Goal: Task Accomplishment & Management: Manage account settings

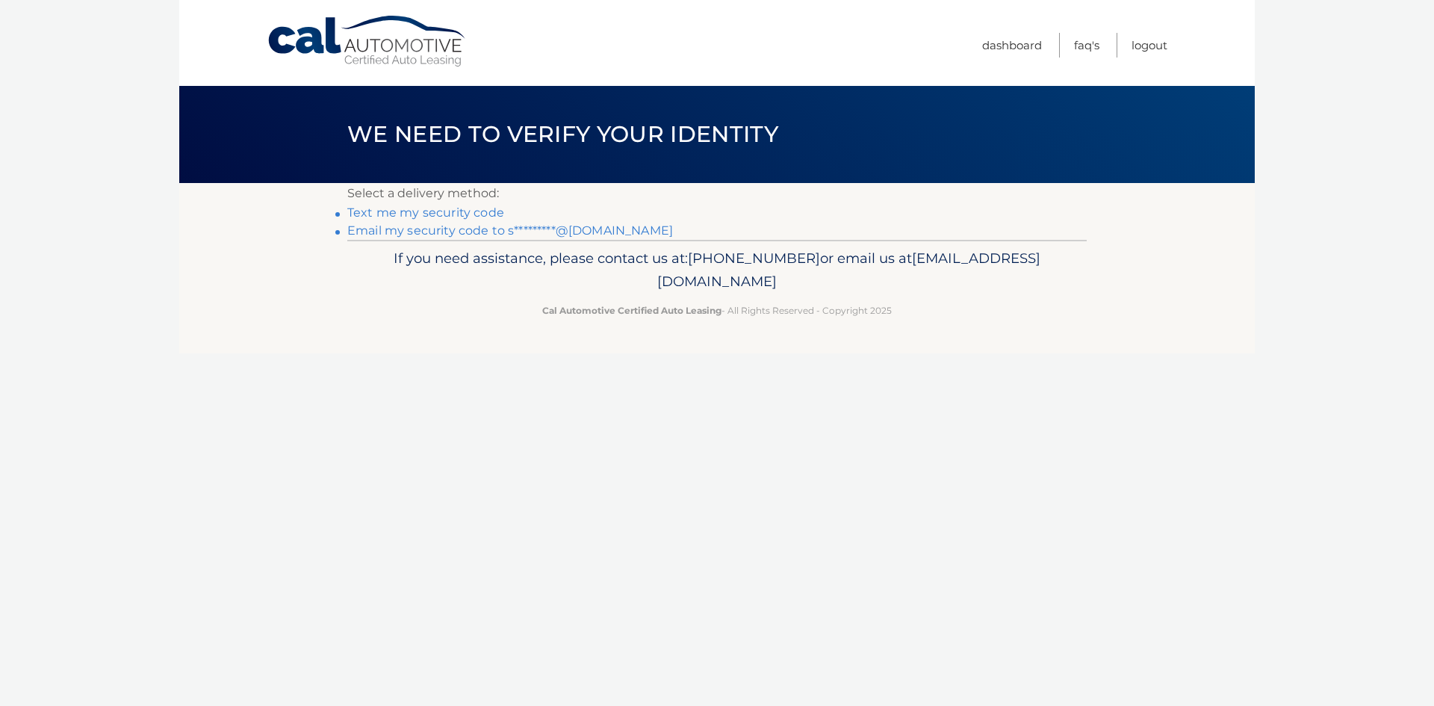
click at [497, 228] on link "Email my security code to s*********@gmail.com" at bounding box center [510, 230] width 326 height 14
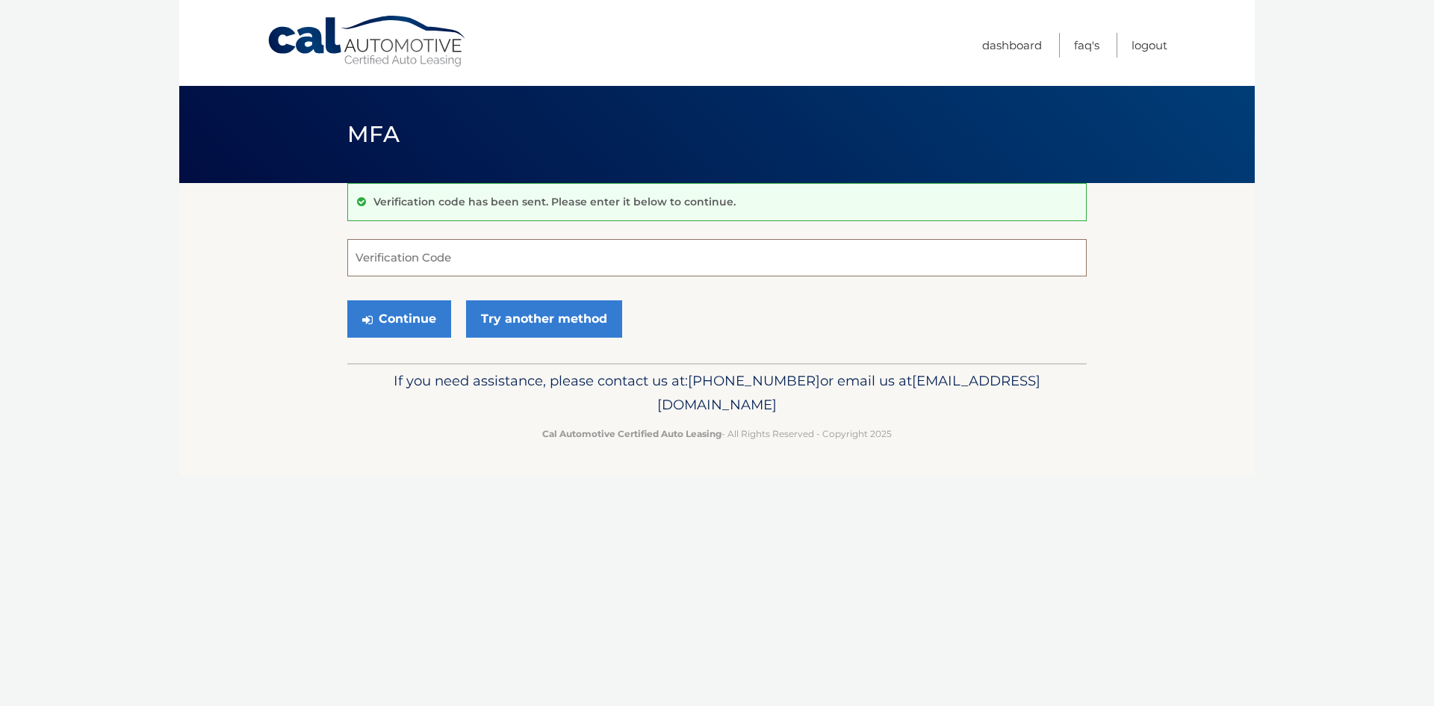
click at [470, 267] on input "Verification Code" at bounding box center [716, 257] width 739 height 37
type input "836622"
click at [393, 304] on button "Continue" at bounding box center [399, 318] width 104 height 37
click at [402, 313] on button "Continue" at bounding box center [399, 318] width 104 height 37
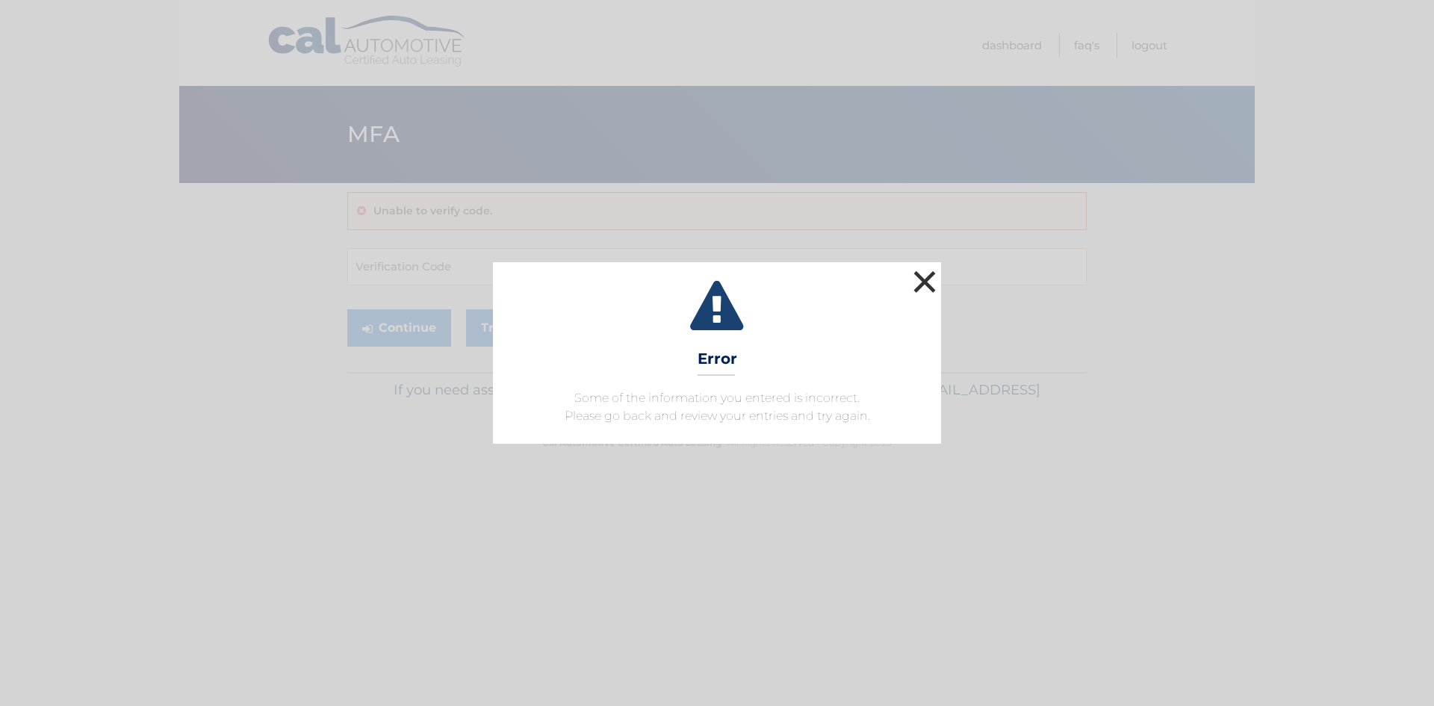
click at [923, 280] on button "×" at bounding box center [924, 282] width 30 height 30
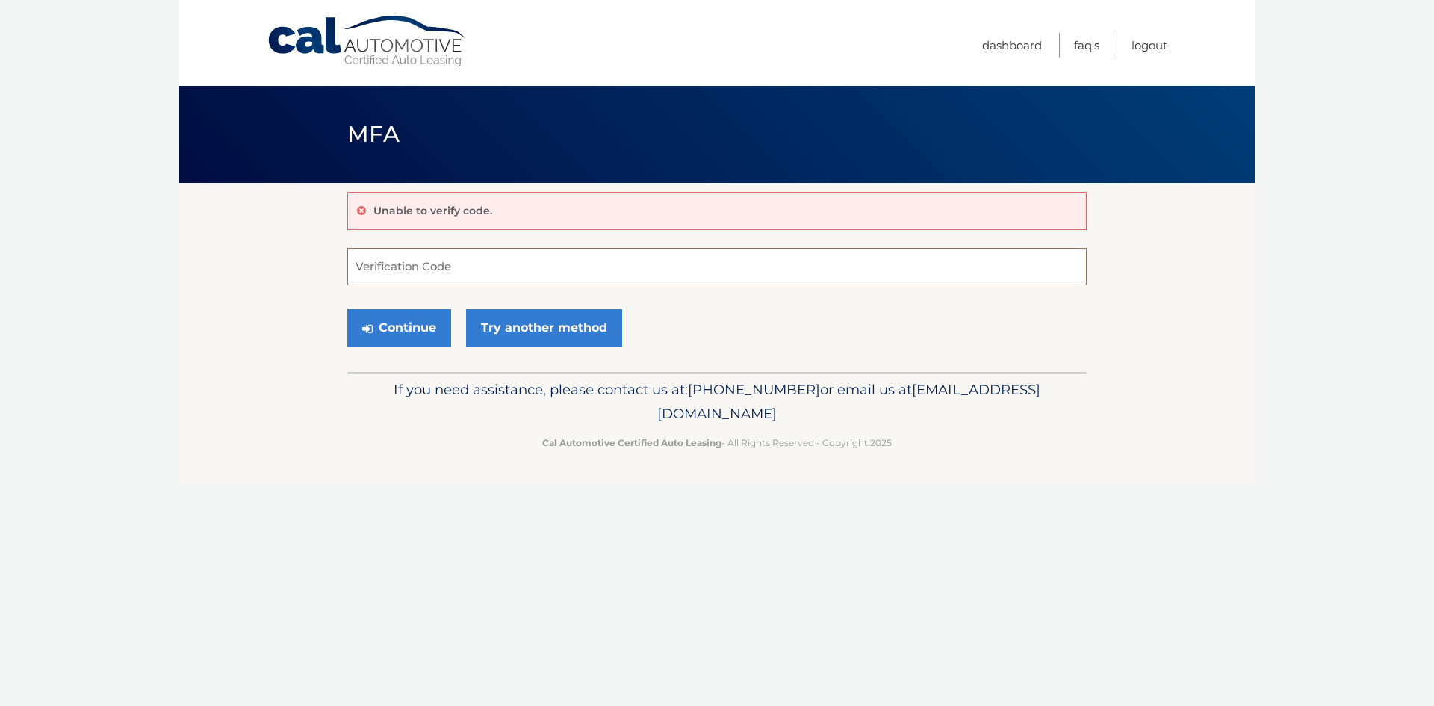
click at [450, 254] on input "Verification Code" at bounding box center [716, 266] width 739 height 37
type input "836622"
click at [405, 323] on button "Continue" at bounding box center [399, 327] width 104 height 37
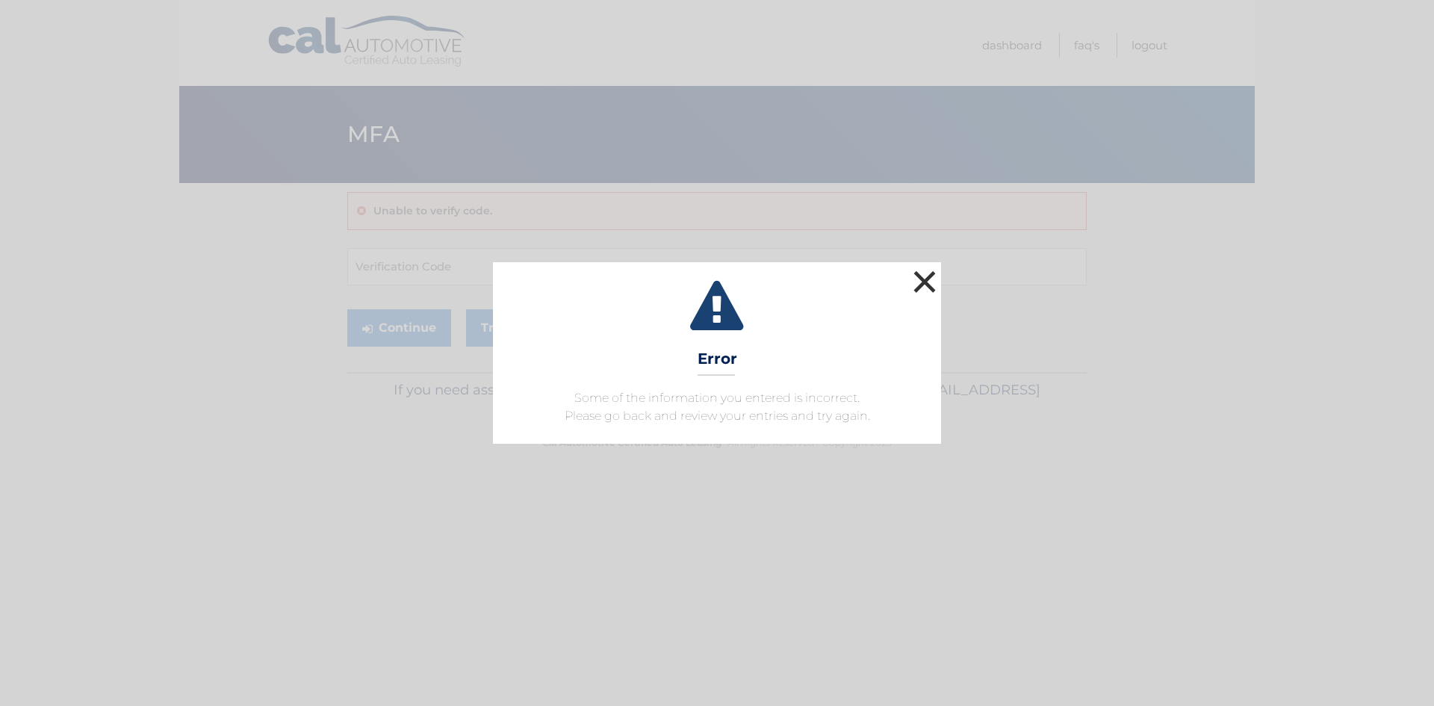
click at [922, 276] on button "×" at bounding box center [924, 282] width 30 height 30
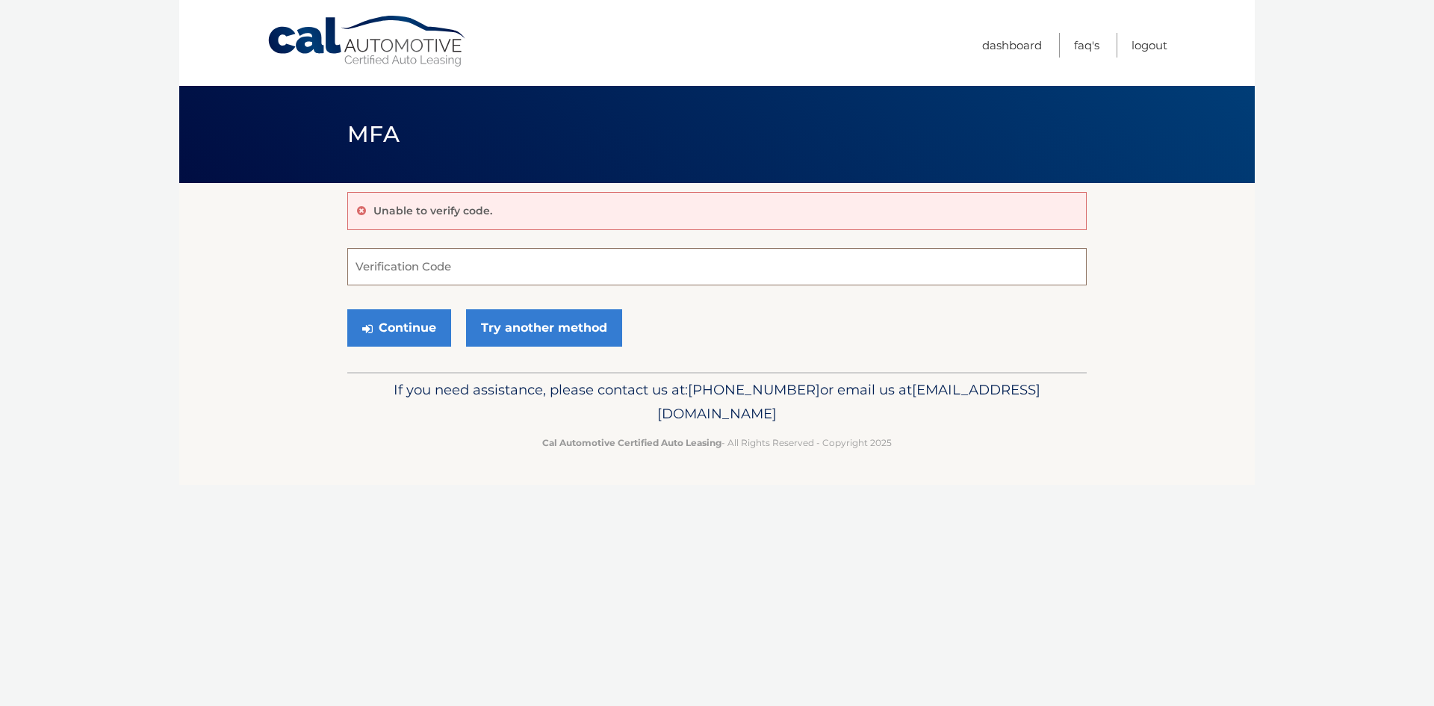
click at [502, 273] on input "Verification Code" at bounding box center [716, 266] width 739 height 37
type input "836622"
click at [395, 332] on button "Continue" at bounding box center [399, 327] width 104 height 37
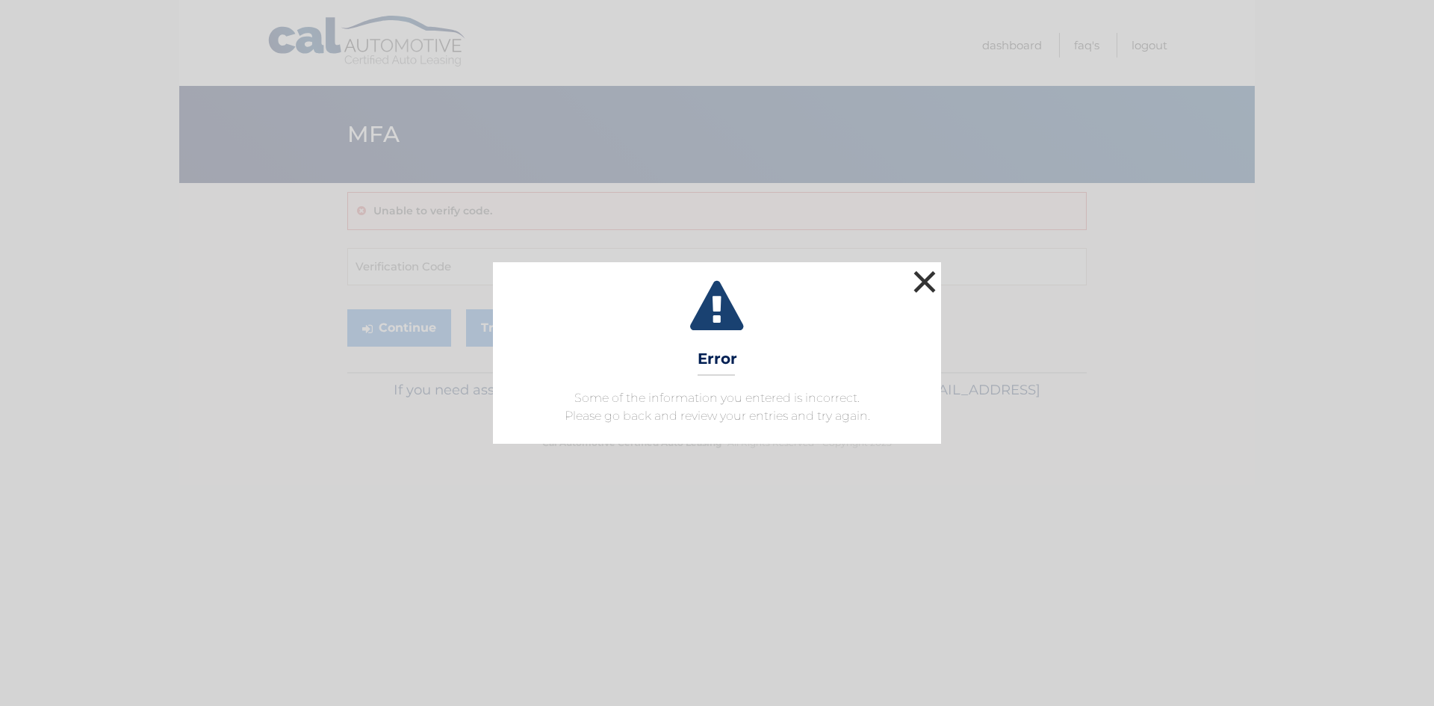
click at [930, 277] on button "×" at bounding box center [924, 282] width 30 height 30
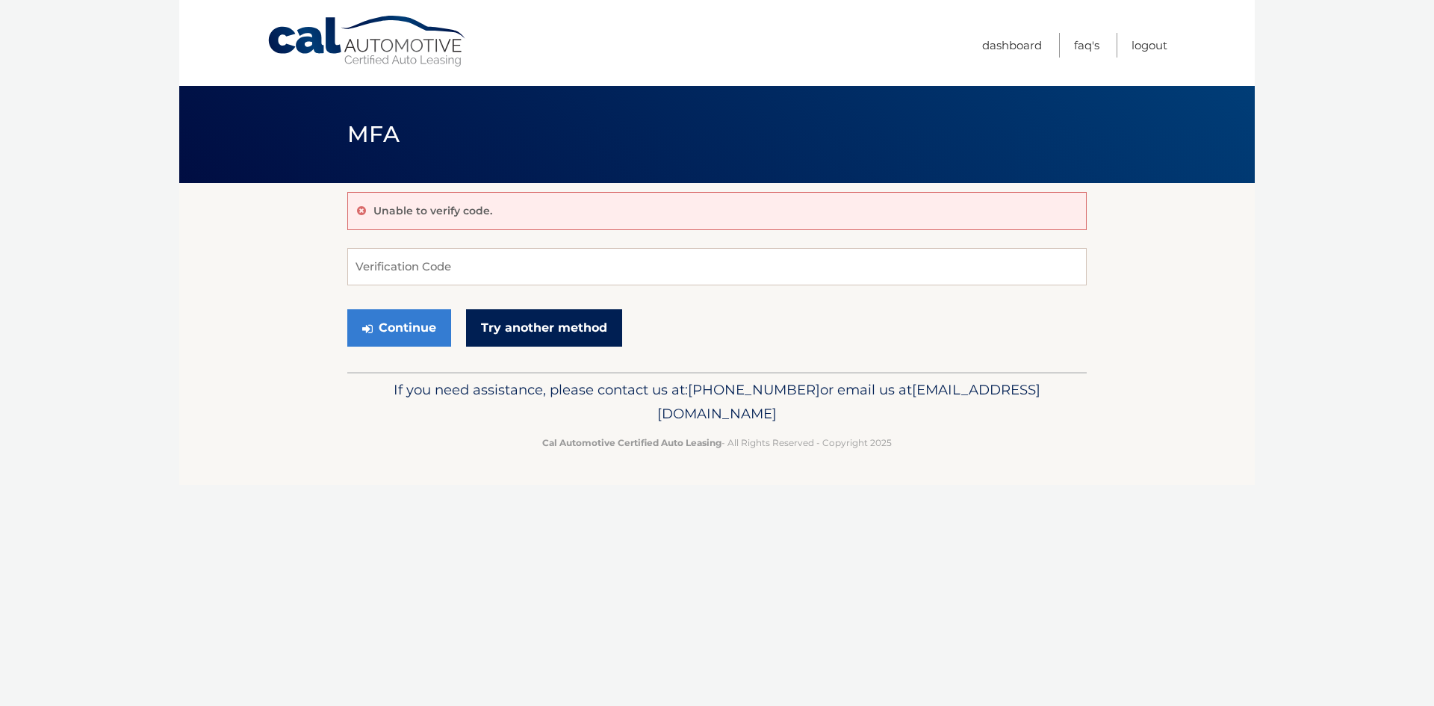
click at [588, 317] on link "Try another method" at bounding box center [544, 327] width 156 height 37
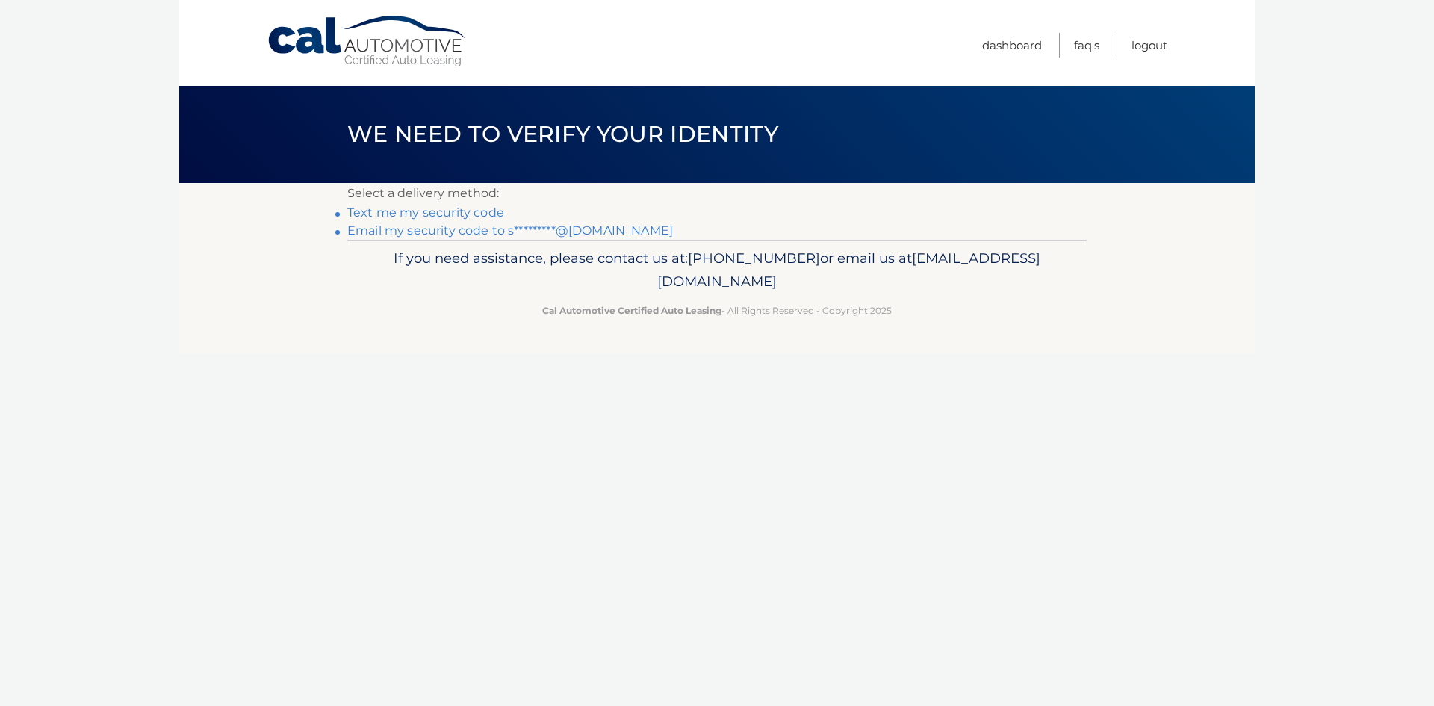
click at [482, 207] on link "Text me my security code" at bounding box center [425, 212] width 157 height 14
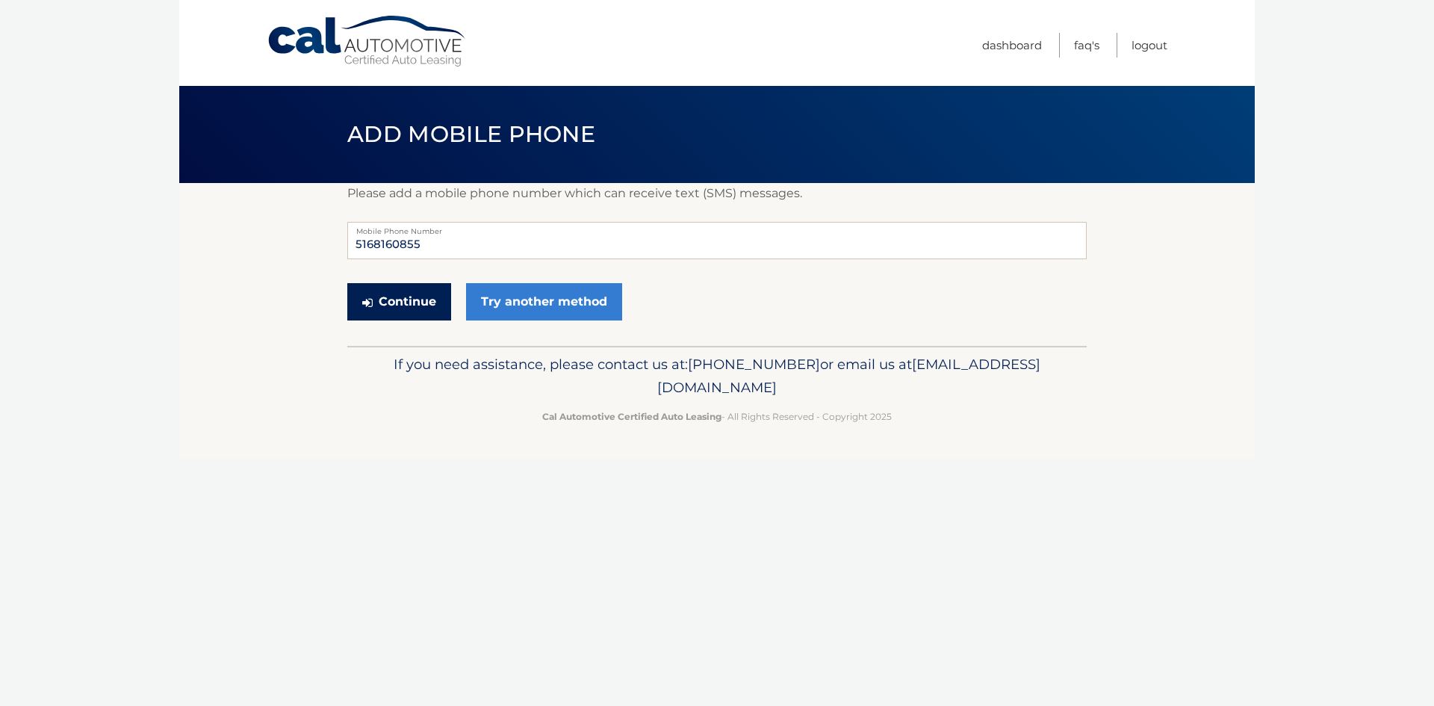
click at [396, 297] on button "Continue" at bounding box center [399, 301] width 104 height 37
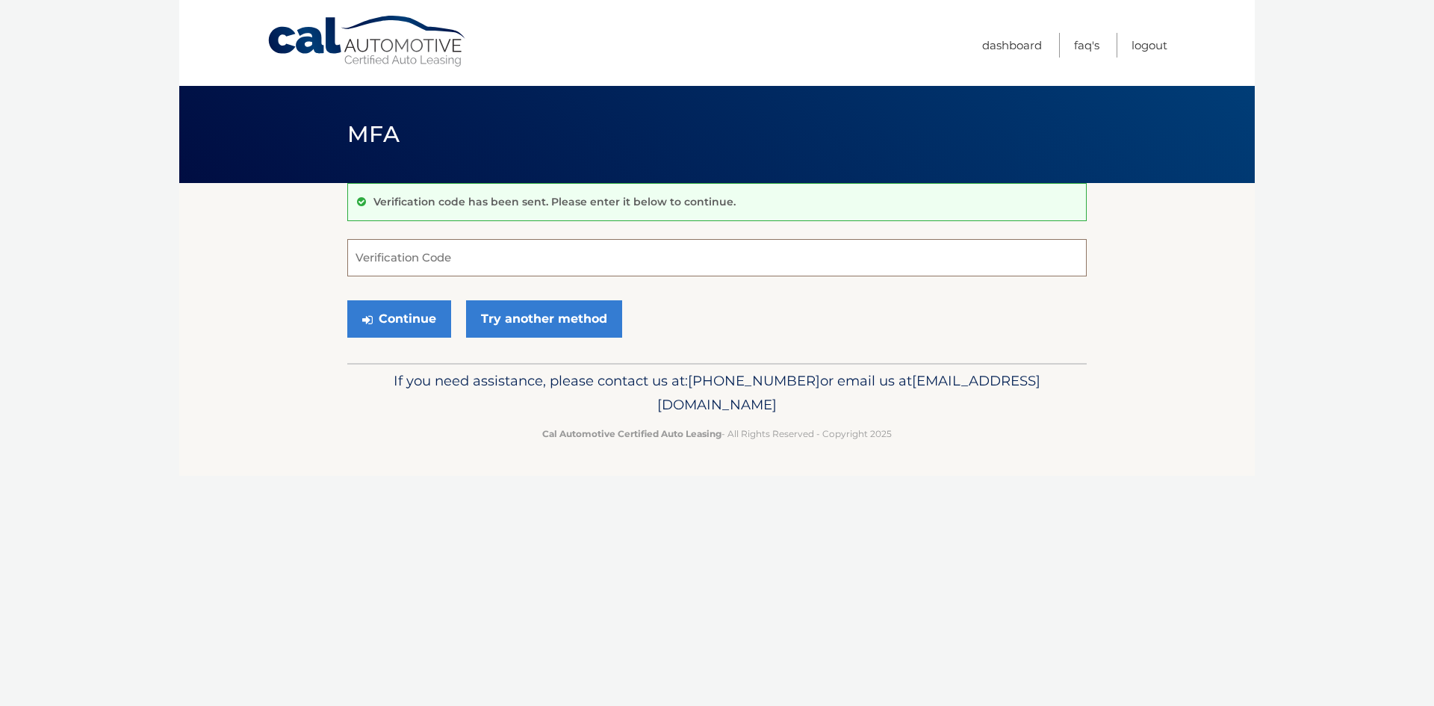
click at [429, 256] on input "Verification Code" at bounding box center [716, 257] width 739 height 37
type input "709813"
click at [414, 314] on button "Continue" at bounding box center [399, 318] width 104 height 37
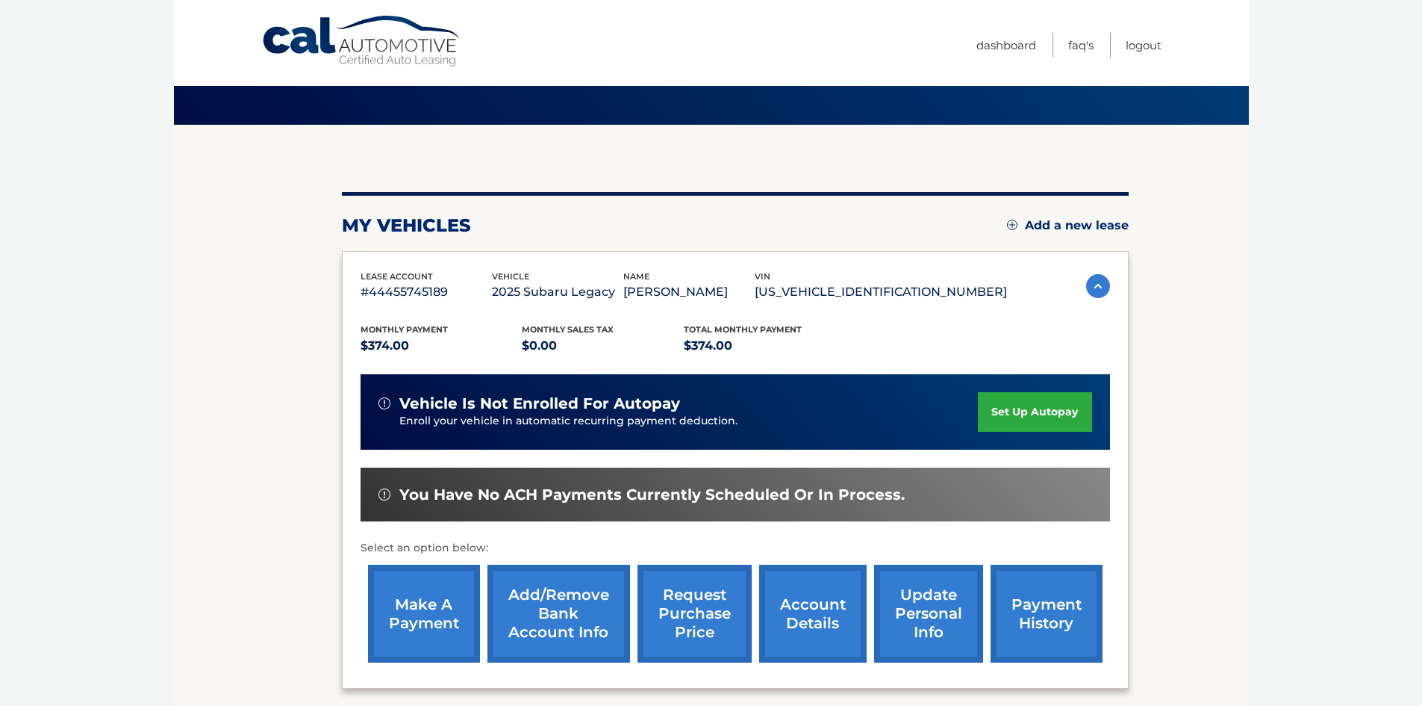
scroll to position [60, 0]
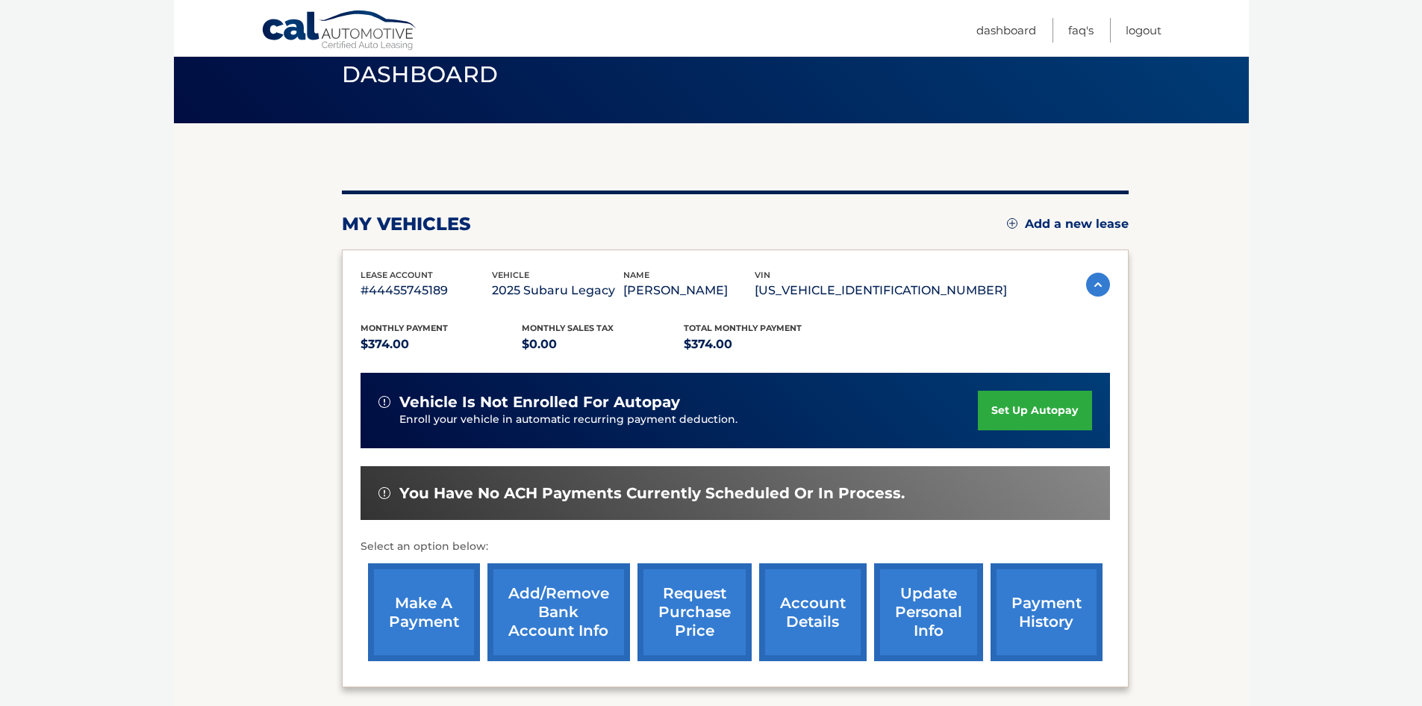
click at [1046, 391] on link "set up autopay" at bounding box center [1034, 411] width 113 height 40
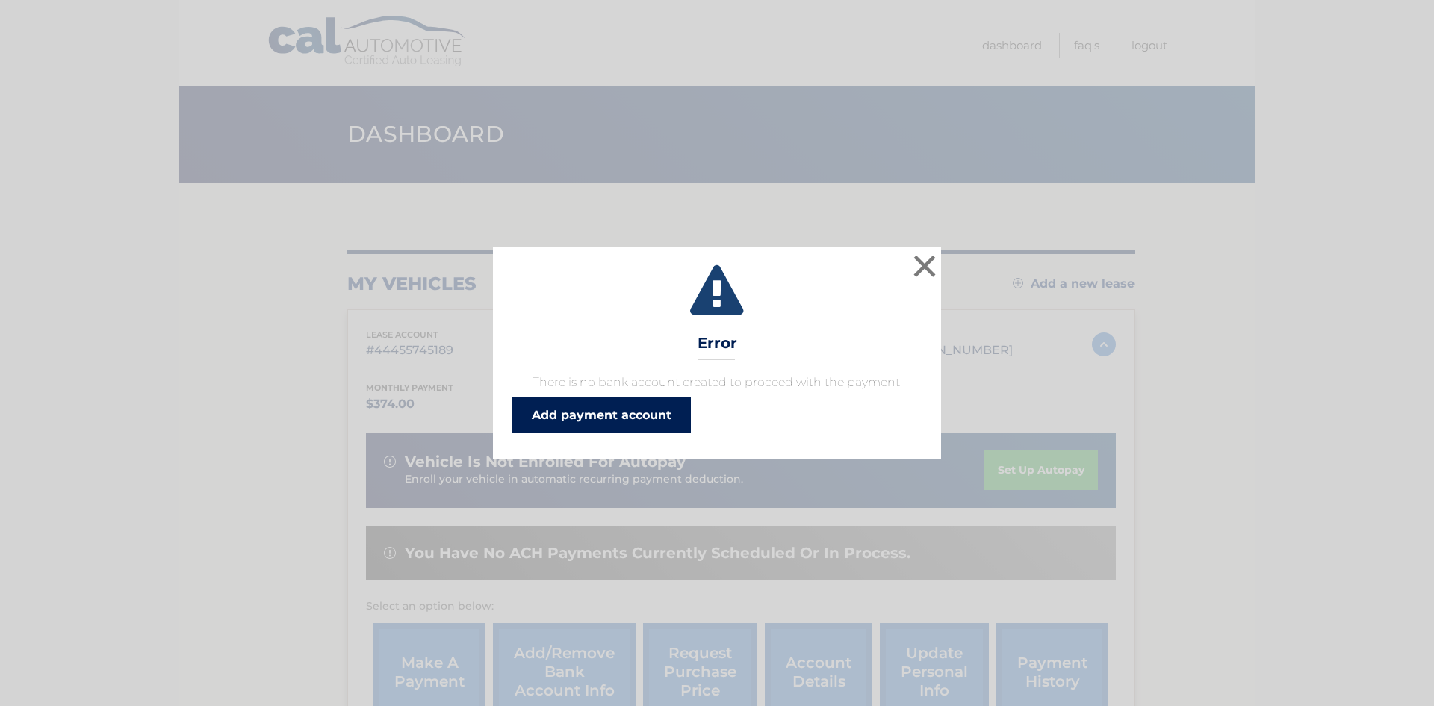
click at [618, 408] on link "Add payment account" at bounding box center [600, 415] width 179 height 36
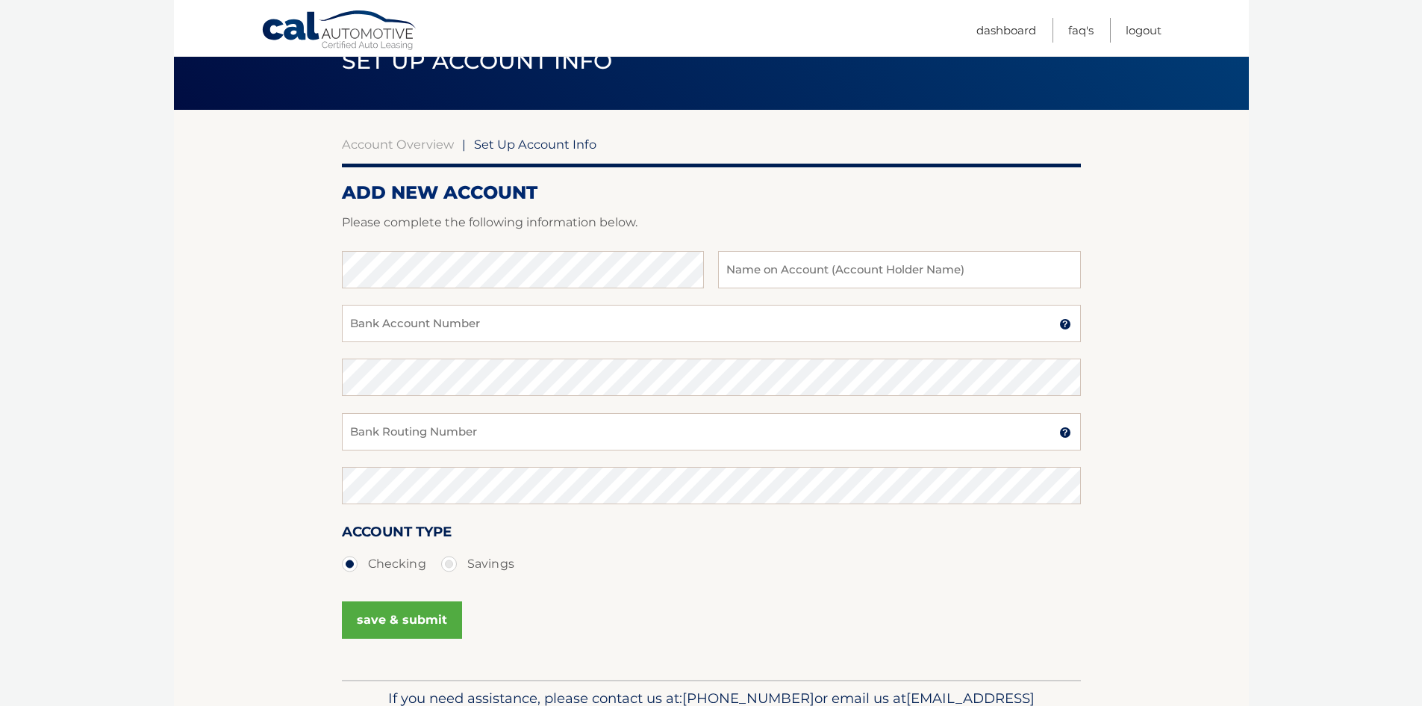
scroll to position [71, 0]
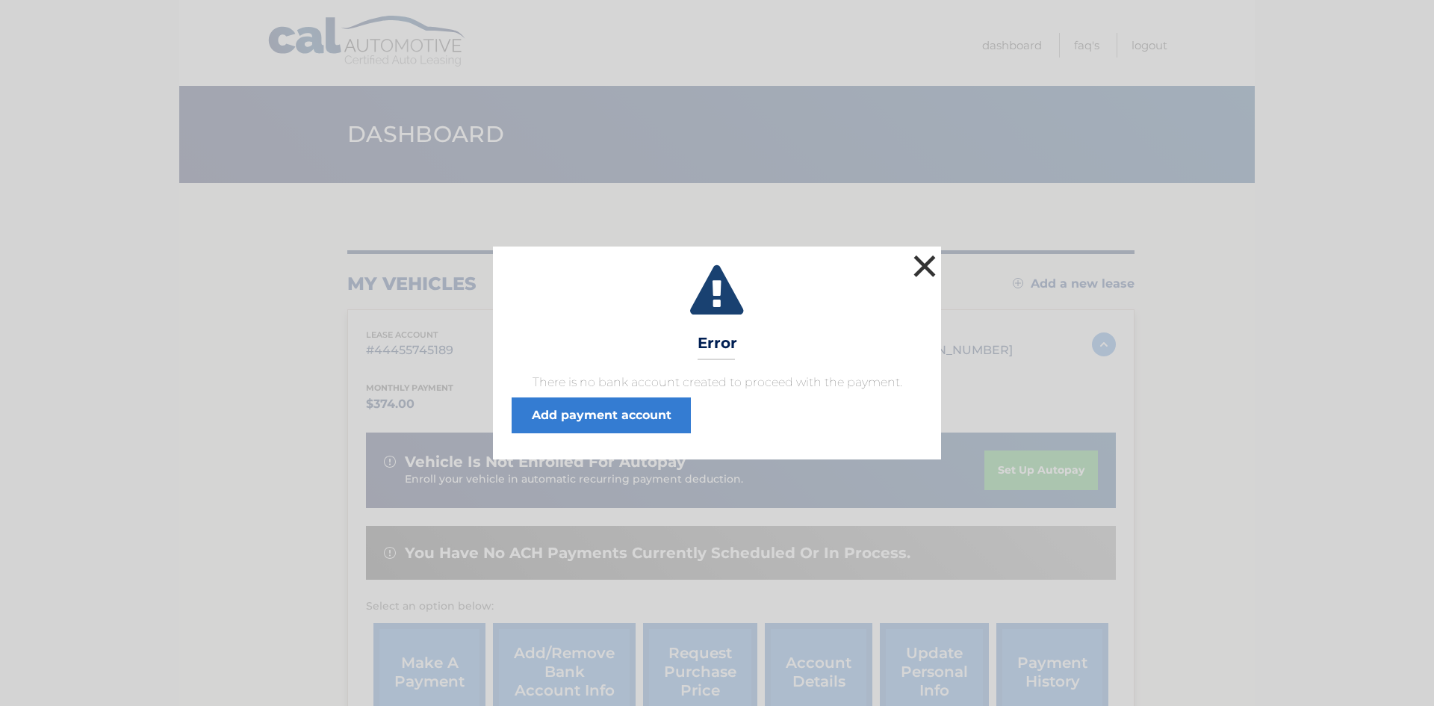
click at [925, 259] on button "×" at bounding box center [924, 266] width 30 height 30
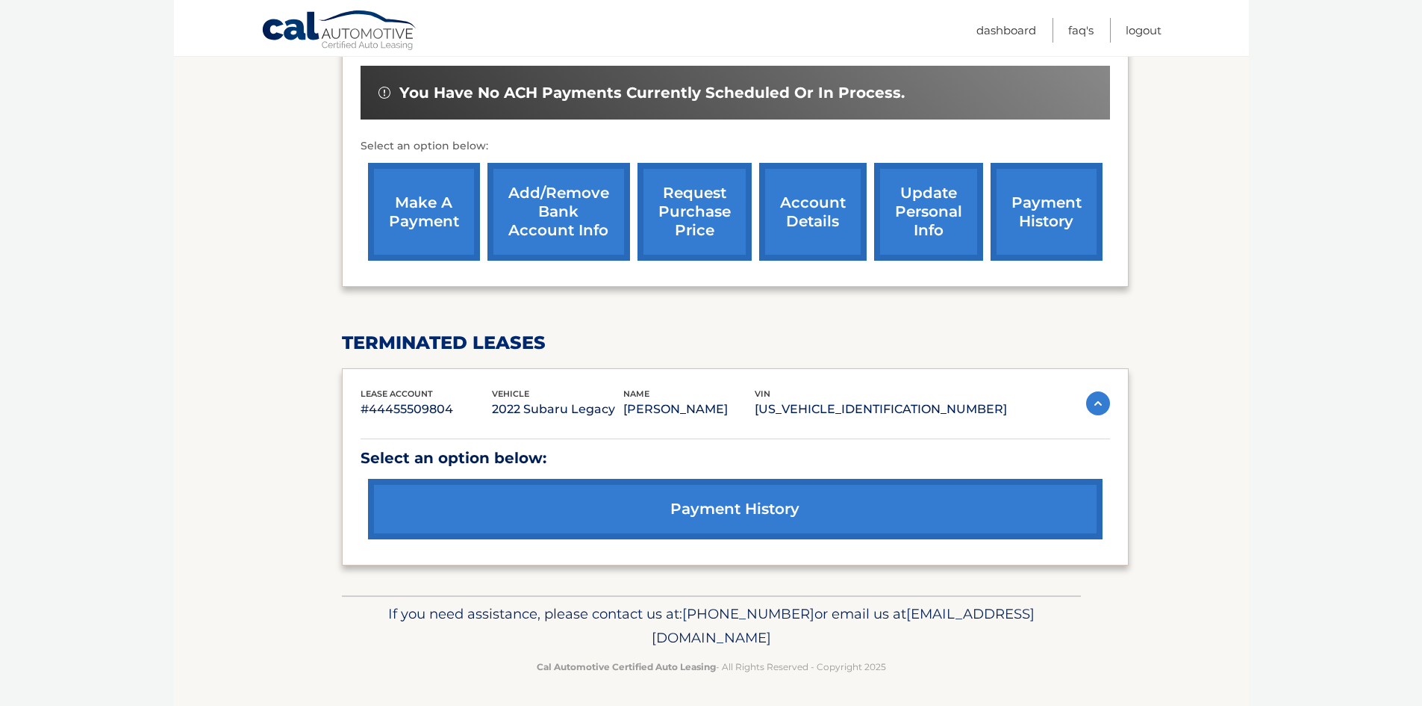
scroll to position [463, 0]
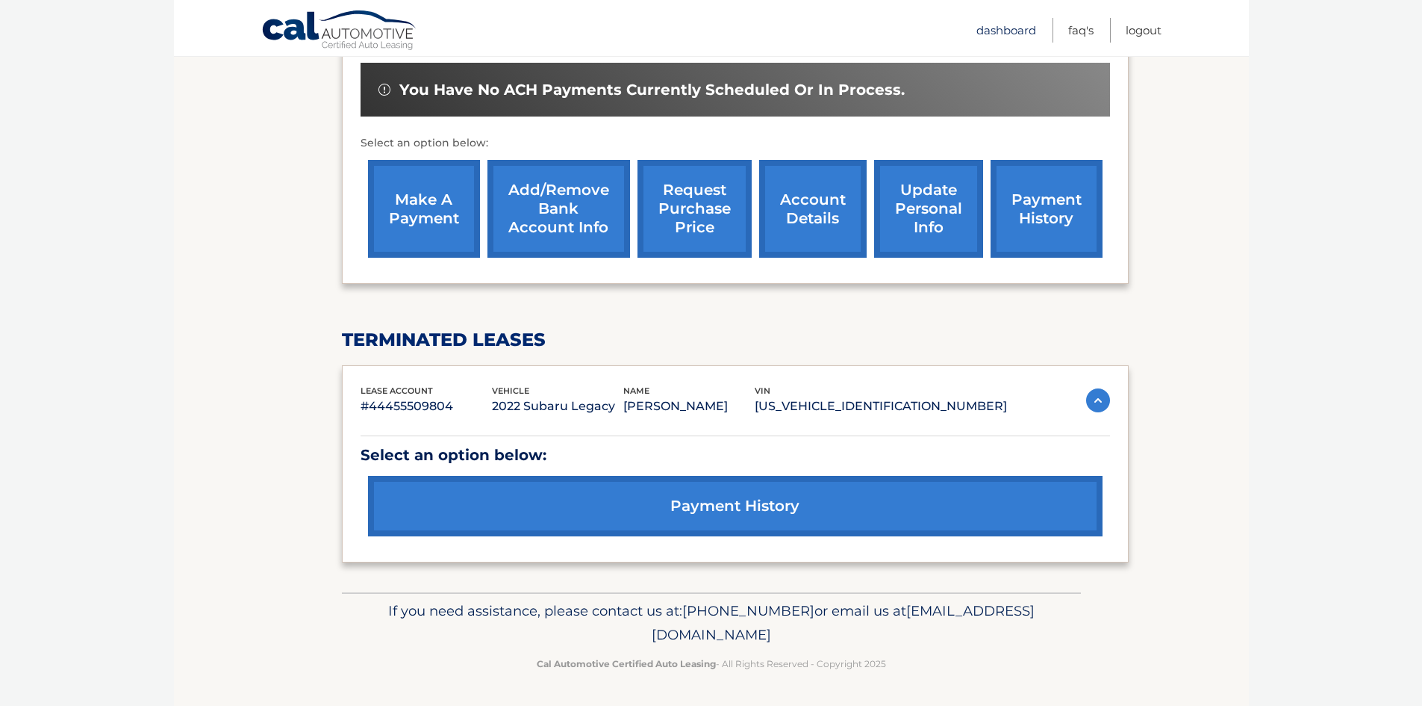
click at [1000, 24] on link "Dashboard" at bounding box center [1007, 30] width 60 height 25
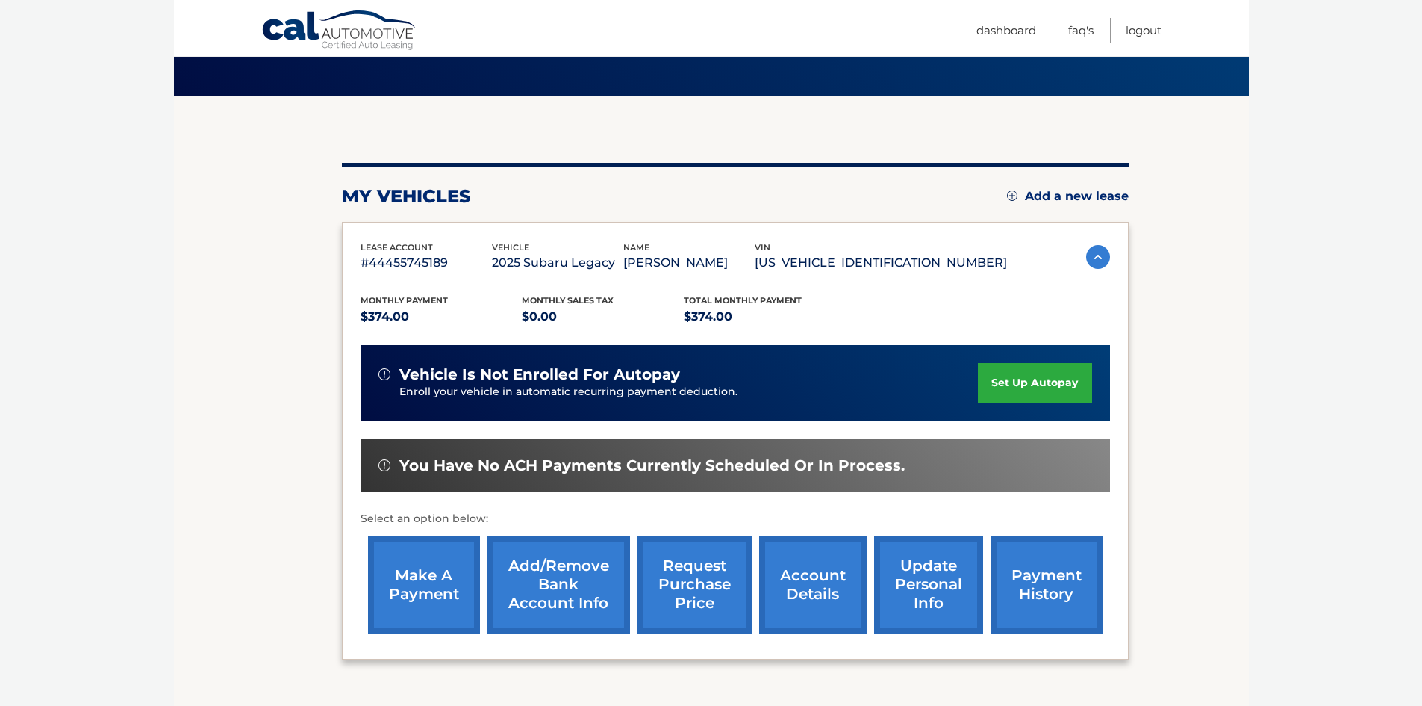
scroll to position [90, 0]
